Goal: Navigation & Orientation: Understand site structure

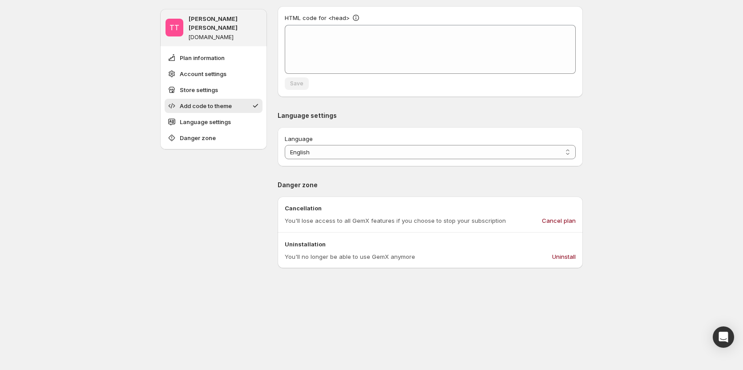
scroll to position [400, 0]
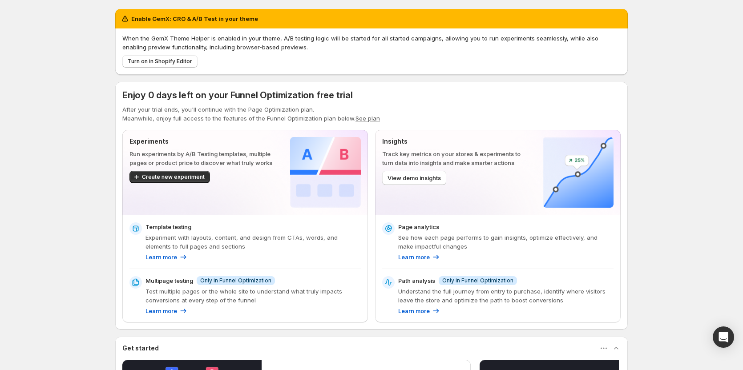
click at [655, 296] on div "Enable GemX: CRO & A/B Test in your theme When the GemX Theme Helper is enabled…" at bounding box center [371, 288] width 743 height 577
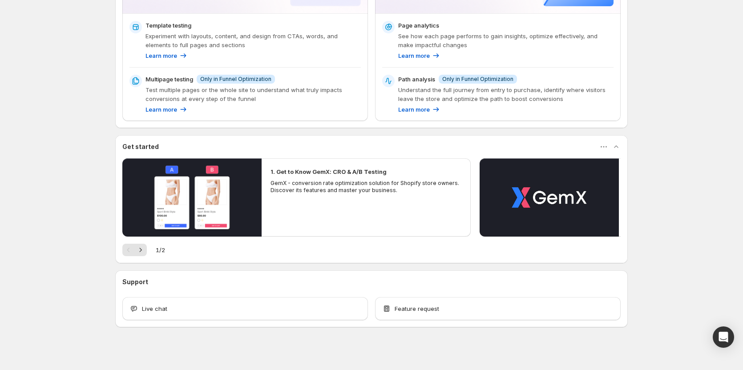
scroll to position [207, 0]
